Goal: Task Accomplishment & Management: Use online tool/utility

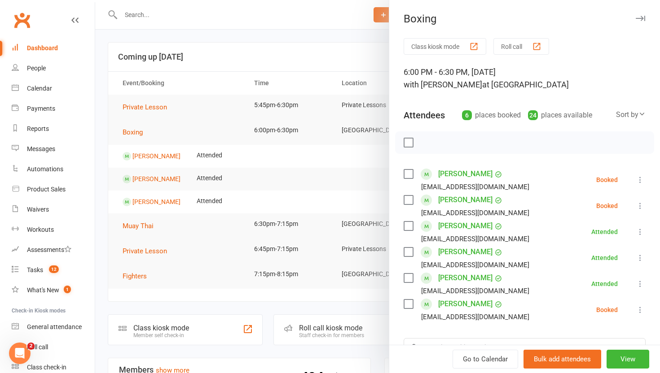
click at [223, 15] on div at bounding box center [377, 186] width 565 height 373
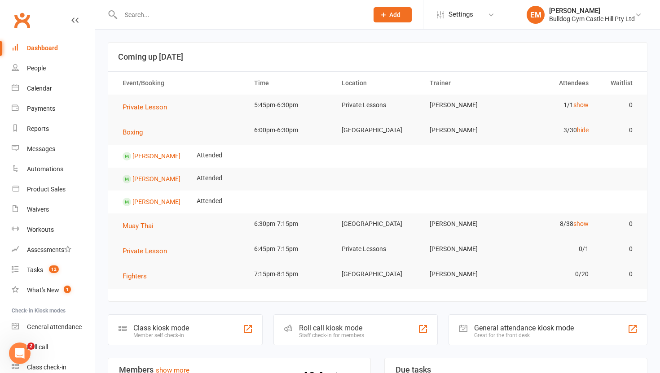
click at [223, 15] on input "text" at bounding box center [240, 15] width 244 height 13
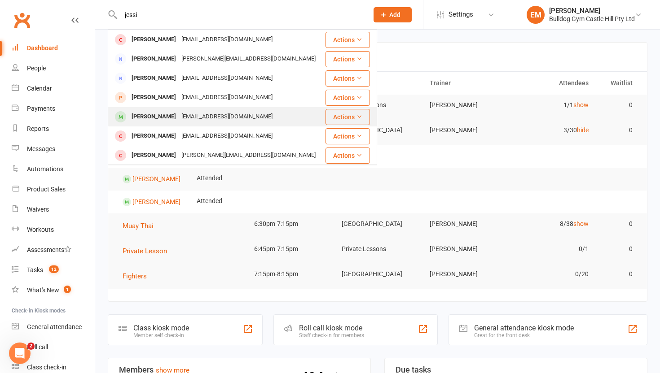
scroll to position [25, 0]
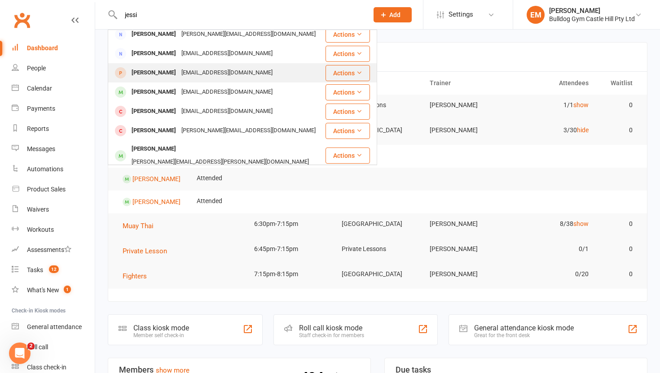
type input "jessi"
click at [184, 77] on div "[EMAIL_ADDRESS][DOMAIN_NAME]" at bounding box center [227, 72] width 96 height 13
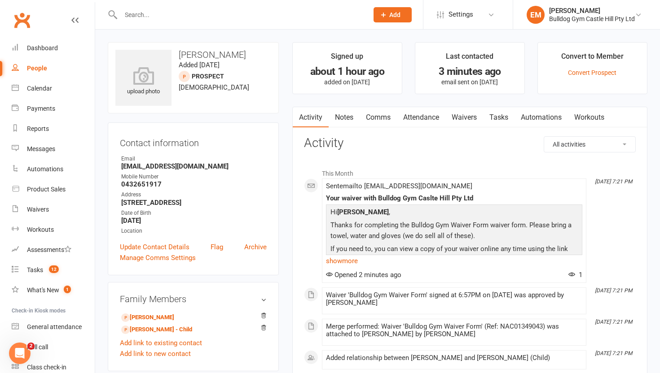
scroll to position [553, 0]
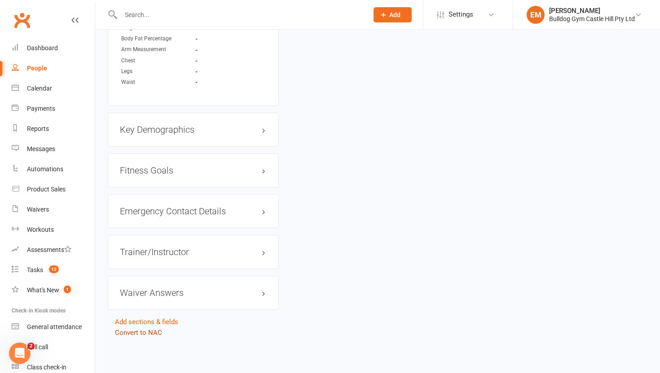
click at [125, 334] on link "Convert to NAC" at bounding box center [138, 333] width 47 height 8
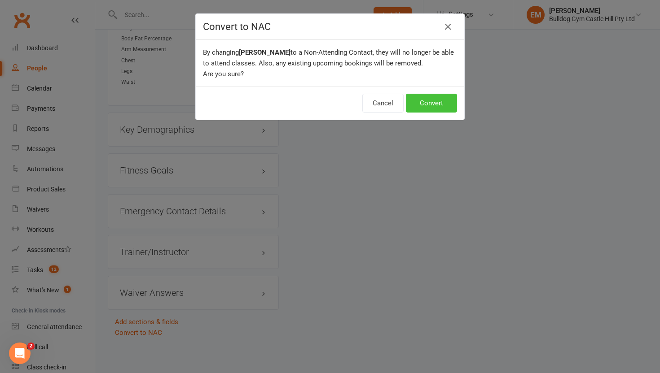
click at [441, 101] on button "Convert" at bounding box center [431, 103] width 51 height 19
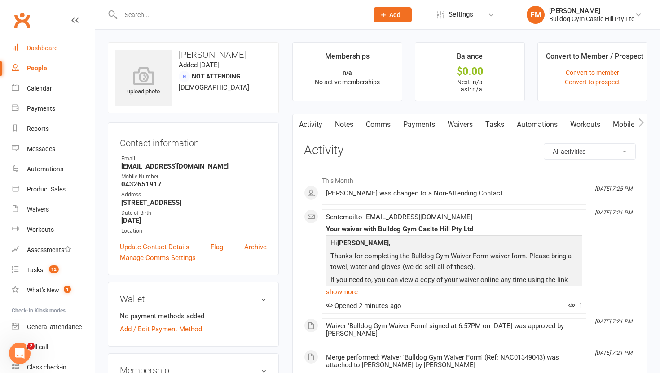
click at [44, 52] on link "Dashboard" at bounding box center [53, 48] width 83 height 20
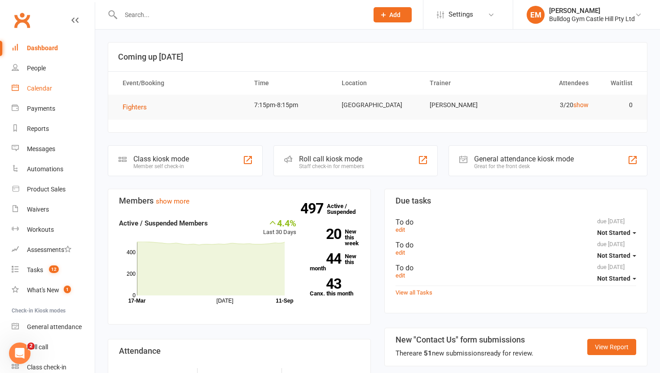
click at [61, 94] on link "Calendar" at bounding box center [53, 89] width 83 height 20
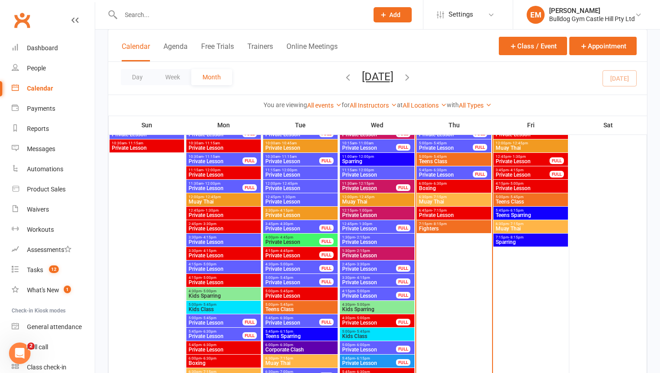
scroll to position [689, 0]
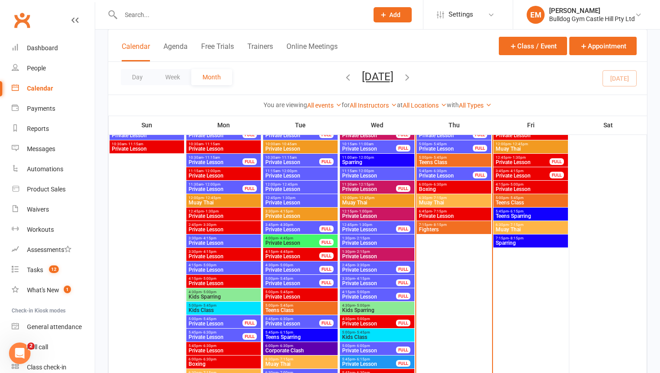
click at [450, 201] on span "Muay Thai" at bounding box center [453, 202] width 71 height 5
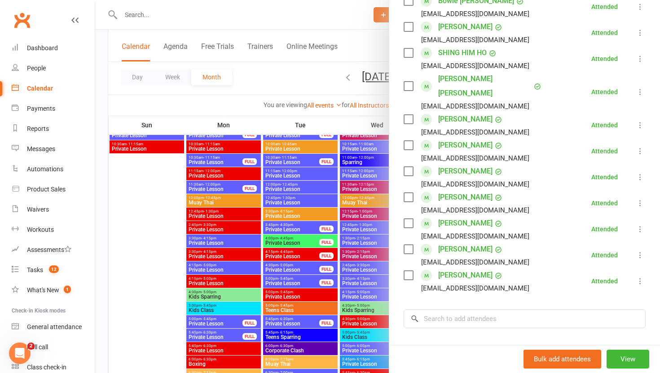
scroll to position [373, 0]
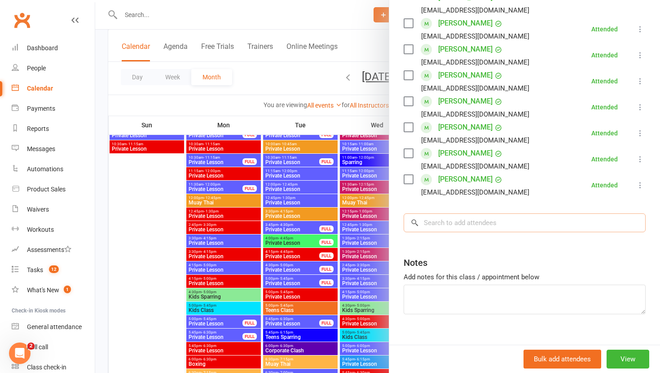
click at [450, 214] on input "search" at bounding box center [524, 223] width 242 height 19
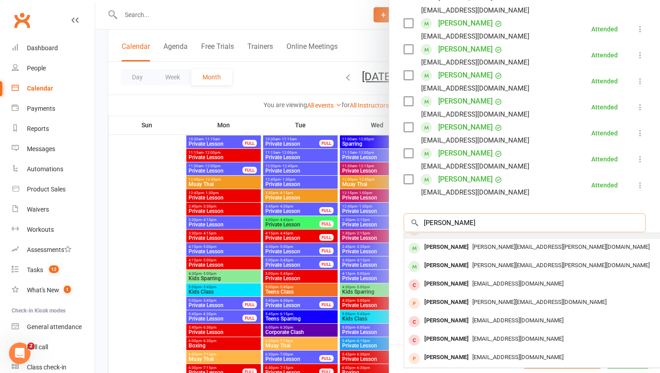
scroll to position [0, 0]
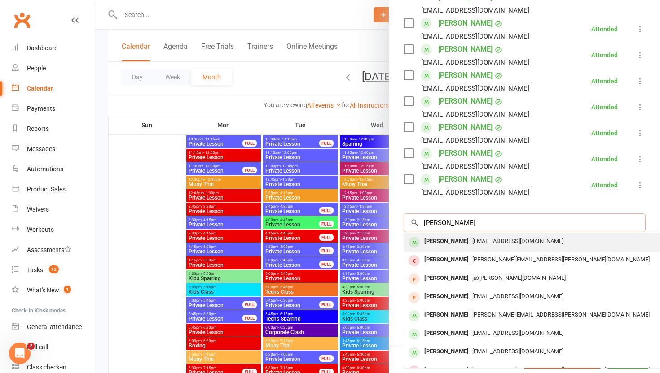
type input "[PERSON_NAME]"
click at [456, 235] on div "[PERSON_NAME]" at bounding box center [446, 241] width 52 height 13
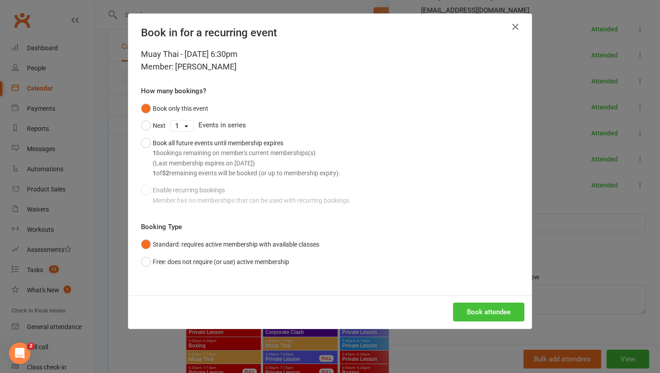
click at [478, 307] on button "Book attendee" at bounding box center [488, 312] width 71 height 19
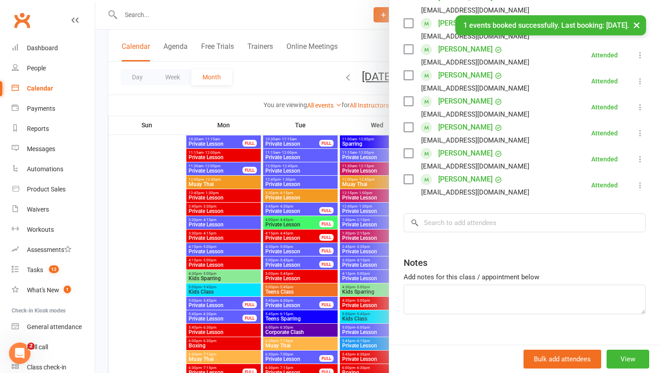
scroll to position [399, 0]
click at [464, 214] on input "search" at bounding box center [524, 223] width 242 height 19
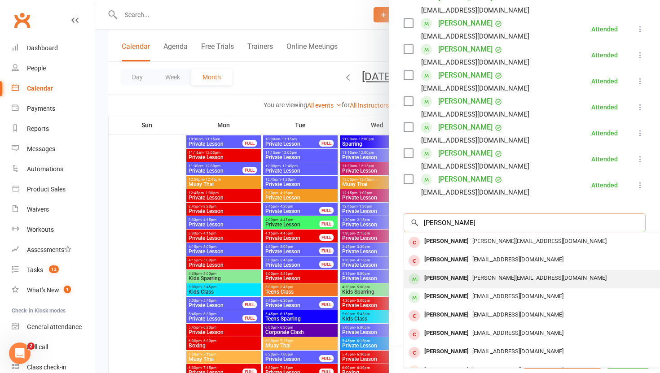
type input "[PERSON_NAME]"
click at [472, 275] on span "[PERSON_NAME][EMAIL_ADDRESS][DOMAIN_NAME]" at bounding box center [539, 278] width 134 height 7
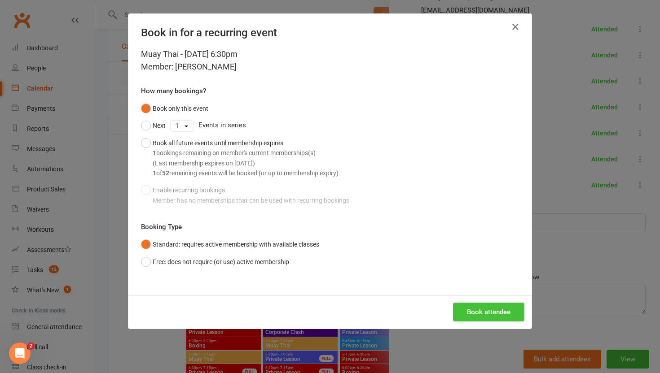
click at [479, 317] on button "Book attendee" at bounding box center [488, 312] width 71 height 19
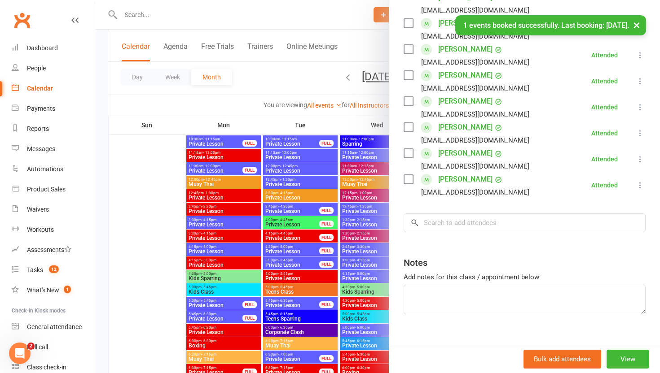
scroll to position [425, 0]
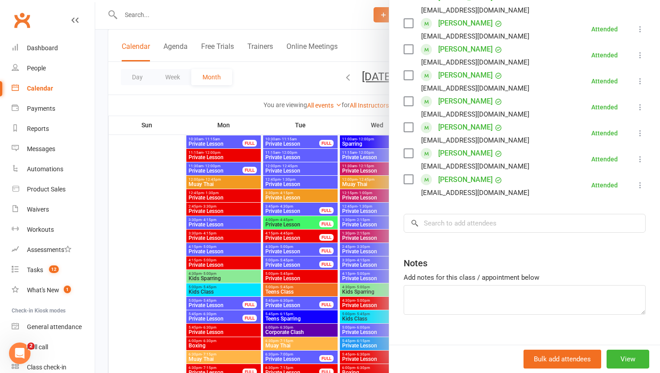
click at [131, 175] on div at bounding box center [377, 186] width 565 height 373
